Goal: Task Accomplishment & Management: Use online tool/utility

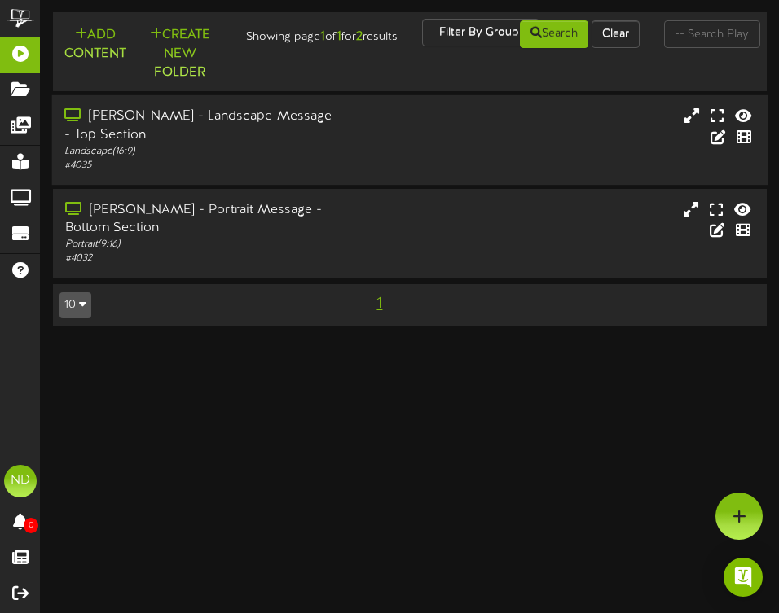
click at [239, 136] on div "Freeman - Landscape Message - Top Section" at bounding box center [201, 125] width 274 height 37
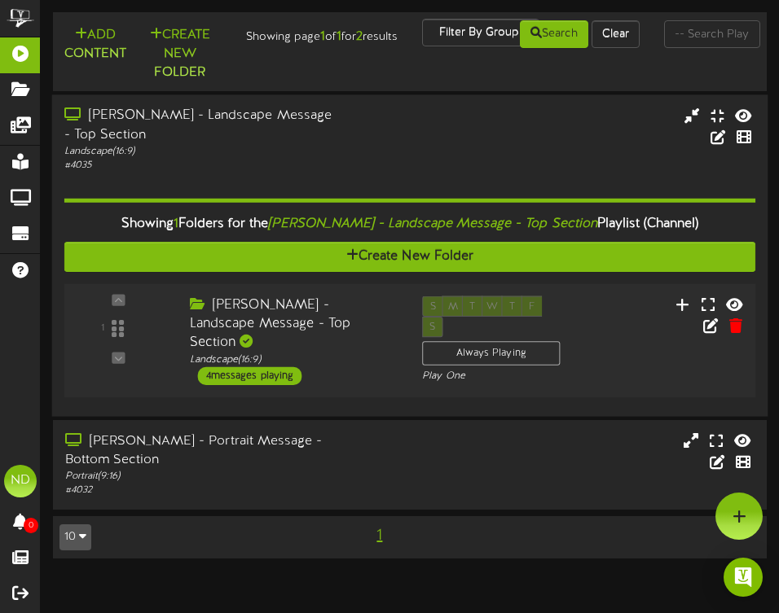
click at [245, 377] on div "4 messages playing" at bounding box center [250, 375] width 104 height 18
